Goal: Information Seeking & Learning: Find specific fact

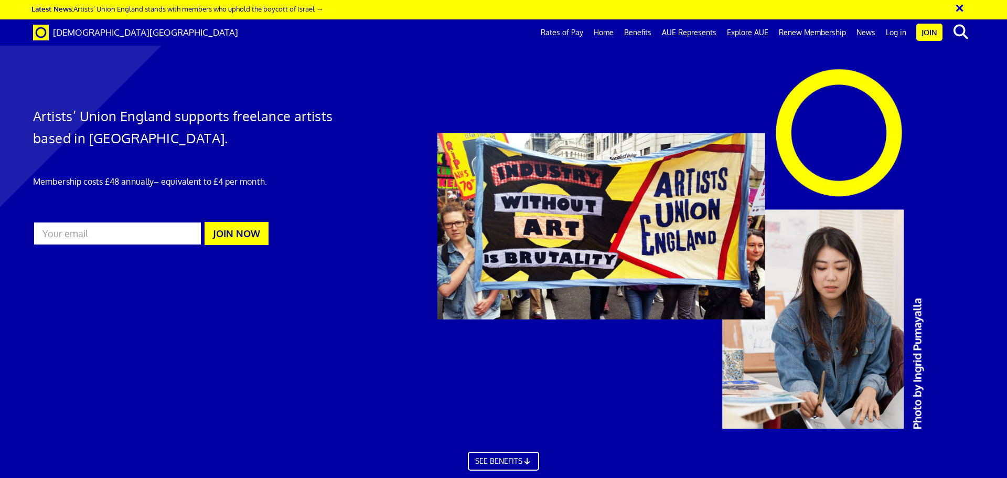
scroll to position [0, 16]
click at [580, 31] on link "Rates of Pay" at bounding box center [561, 32] width 53 height 26
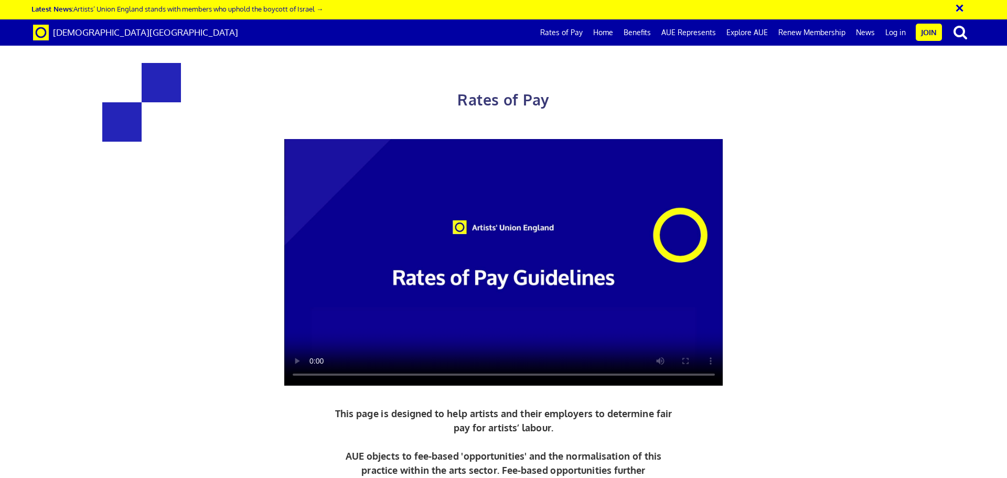
scroll to position [2674, 0]
